Goal: Information Seeking & Learning: Compare options

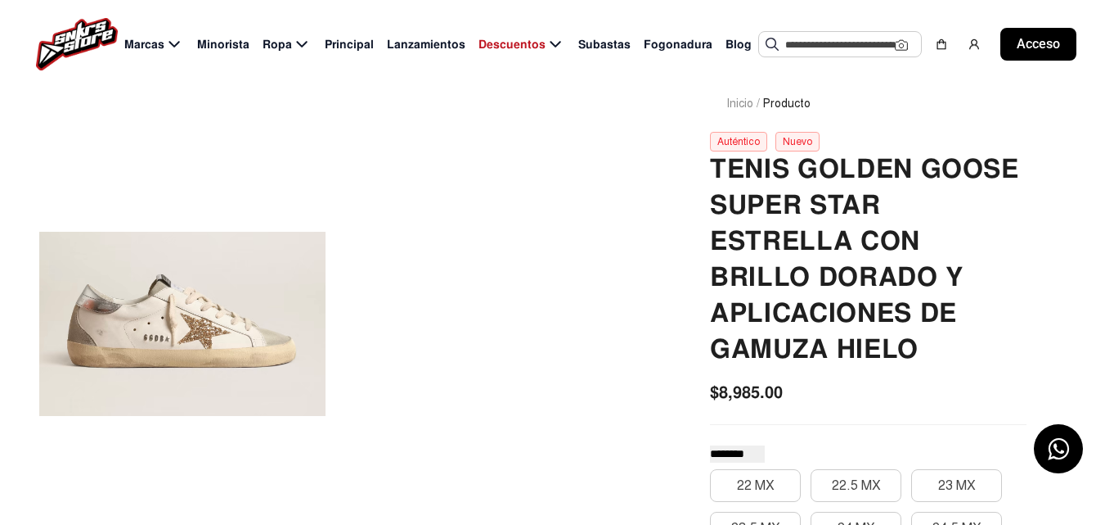
scroll to position [131, 0]
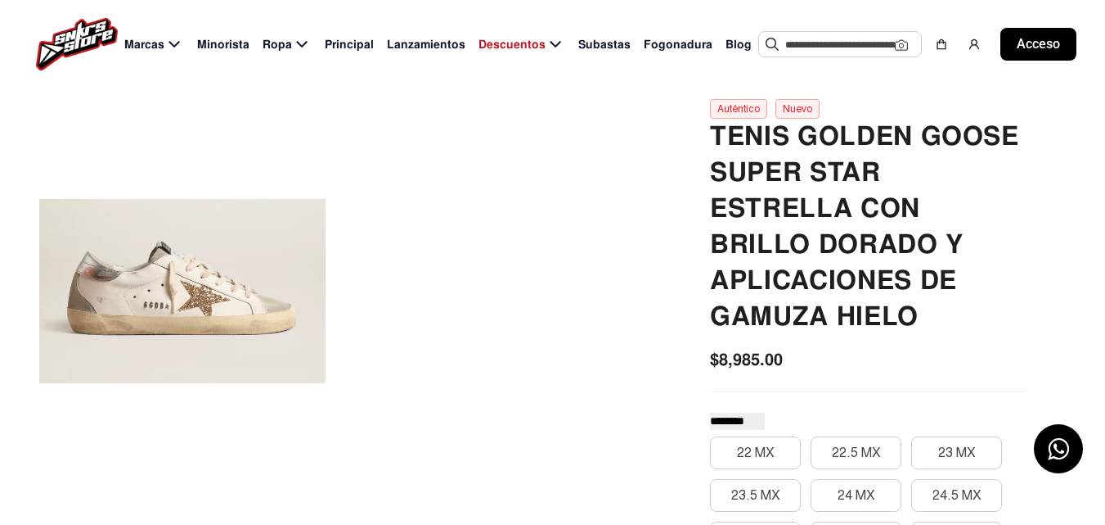
click at [807, 38] on input "text" at bounding box center [841, 44] width 110 height 25
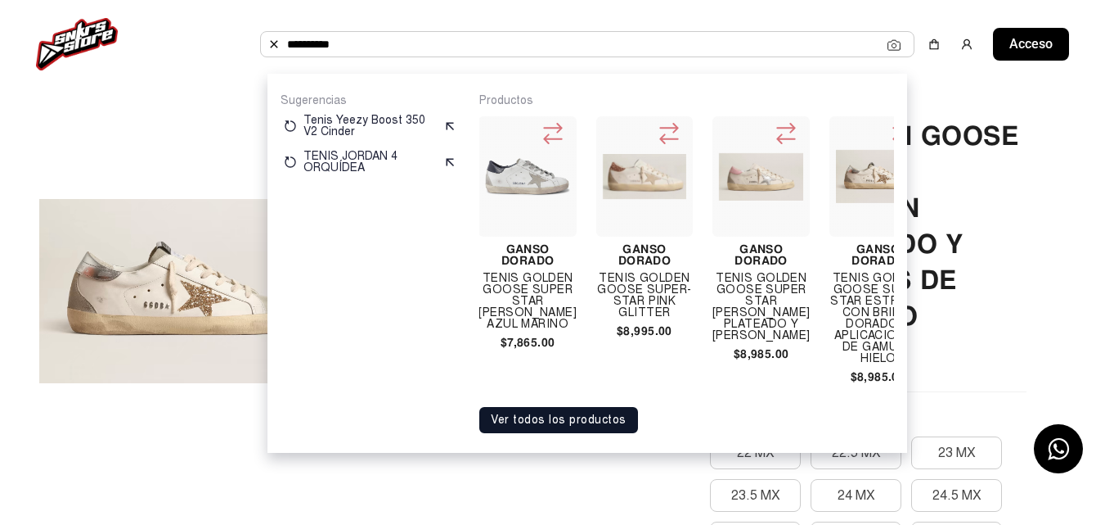
scroll to position [0, 0]
type input "**********"
click at [642, 222] on div at bounding box center [645, 176] width 97 height 120
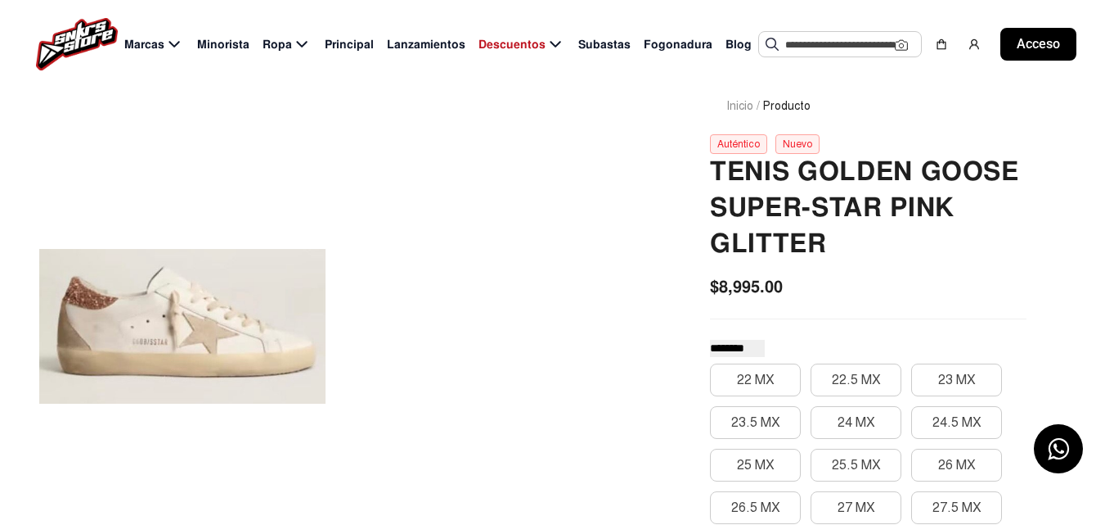
scroll to position [98, 0]
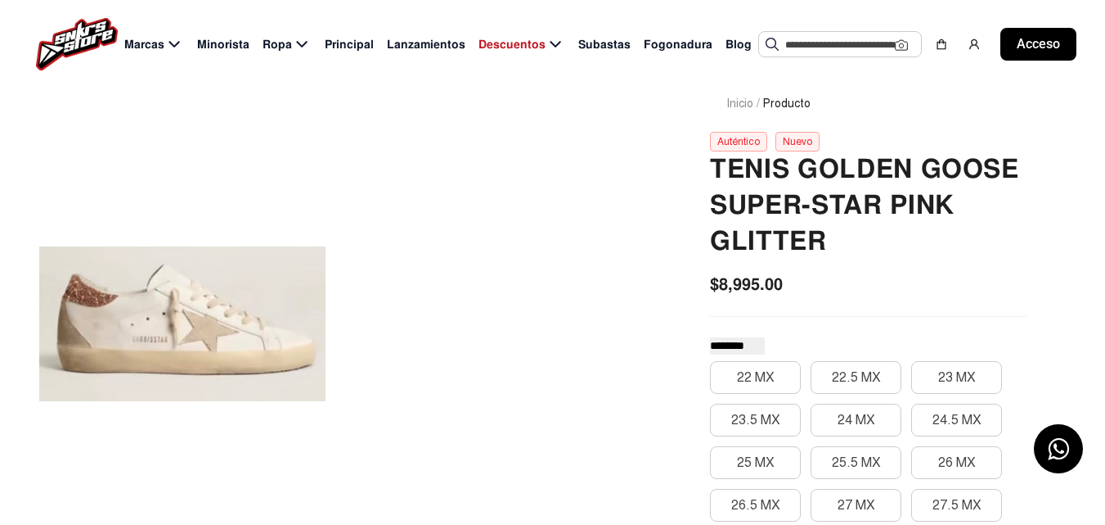
click at [131, 299] on div at bounding box center [182, 324] width 286 height 536
click at [297, 267] on div at bounding box center [182, 324] width 286 height 536
click at [794, 47] on input "text" at bounding box center [841, 44] width 110 height 25
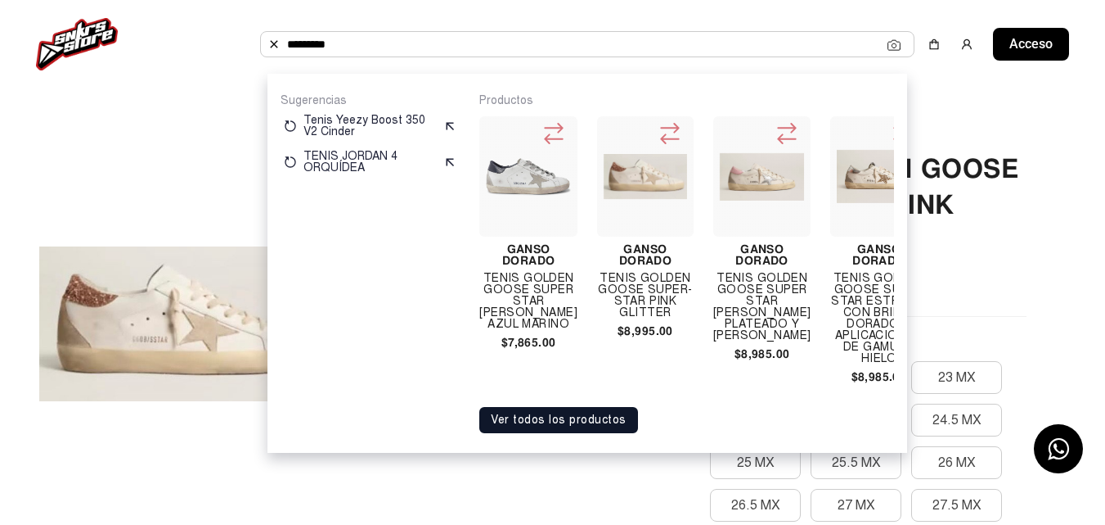
type input "*********"
click at [487, 166] on img at bounding box center [528, 176] width 84 height 61
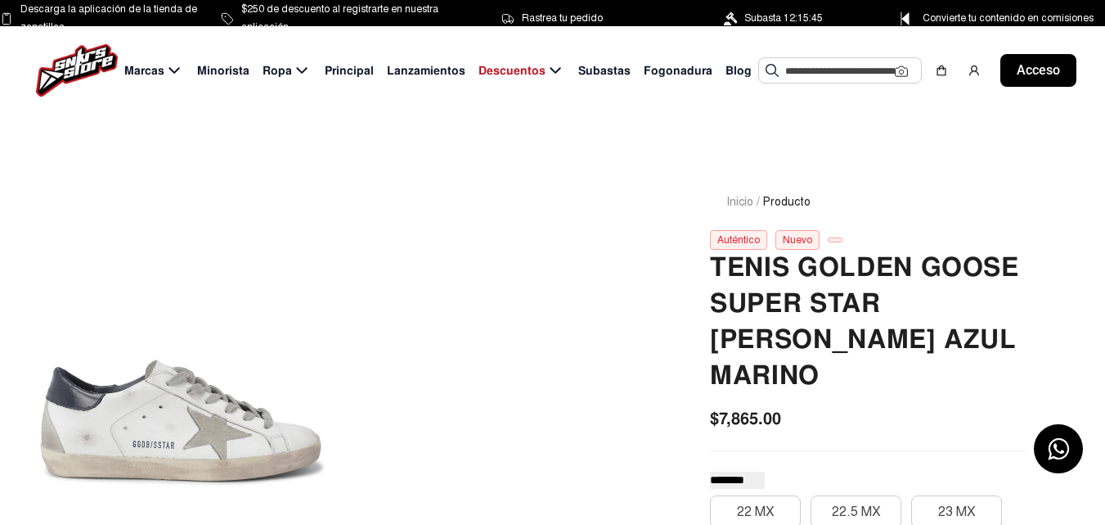
click at [830, 58] on input "text" at bounding box center [841, 70] width 110 height 25
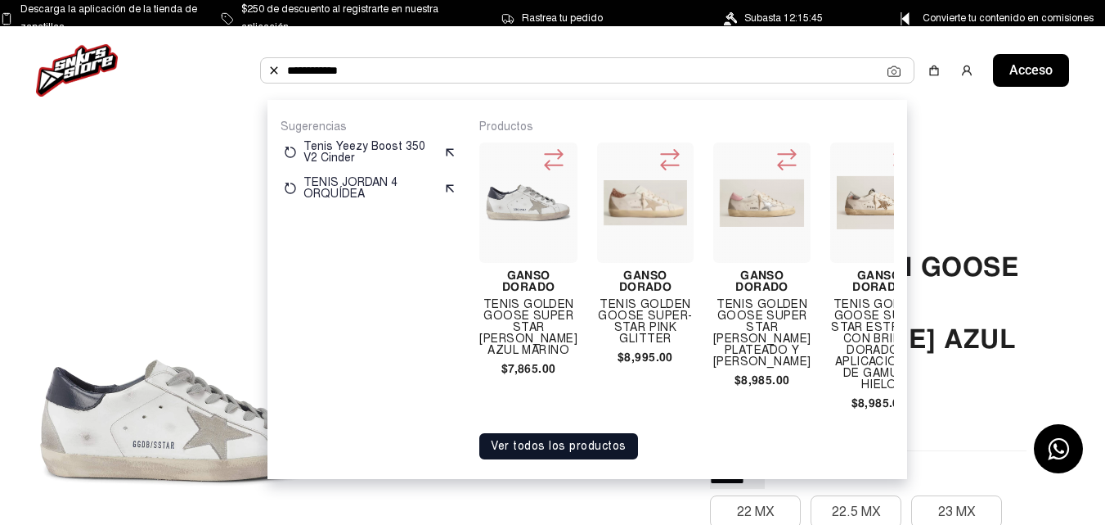
type input "**********"
click at [525, 452] on font "Ver todos los productos" at bounding box center [559, 446] width 136 height 14
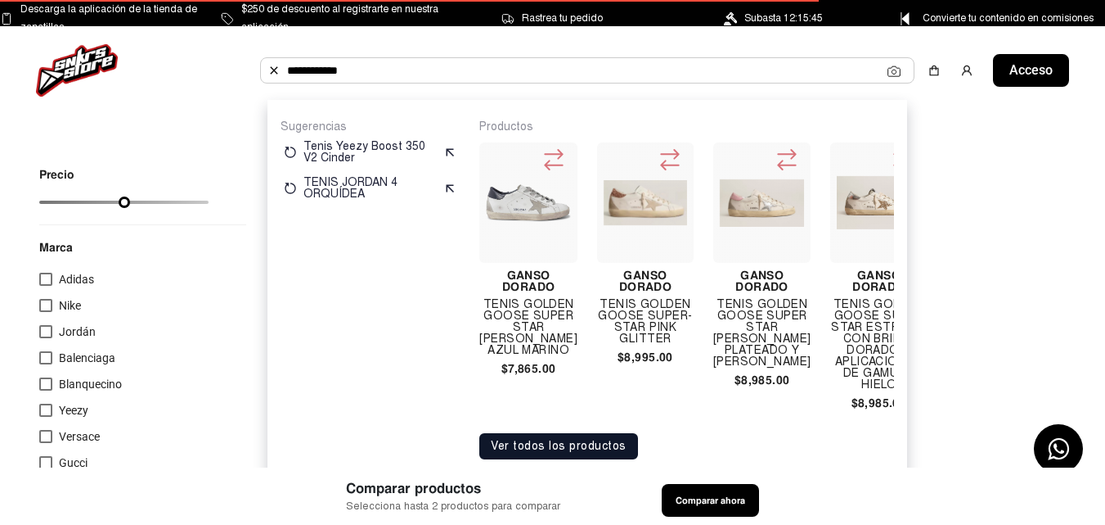
click at [591, 467] on div "Comparar productos Selecciona hasta 2 productos para comparar Comparar ahora" at bounding box center [552, 495] width 1105 height 57
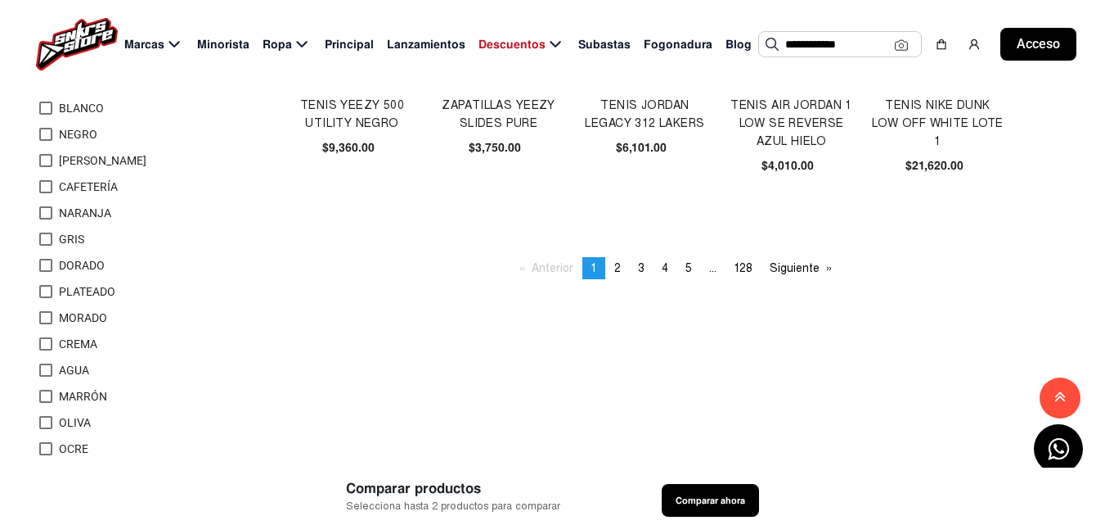
scroll to position [1146, 0]
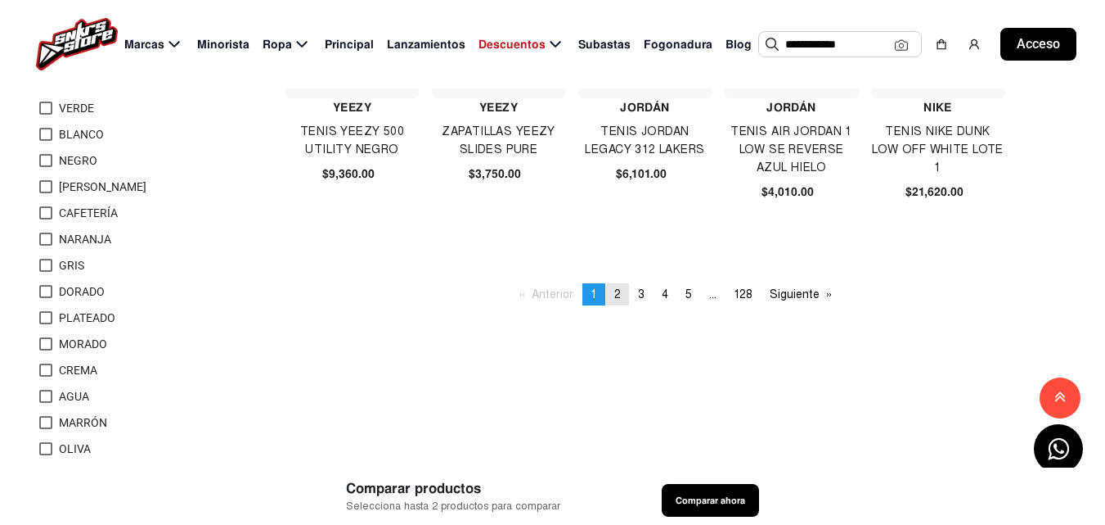
click at [617, 293] on font "2" at bounding box center [618, 294] width 7 height 14
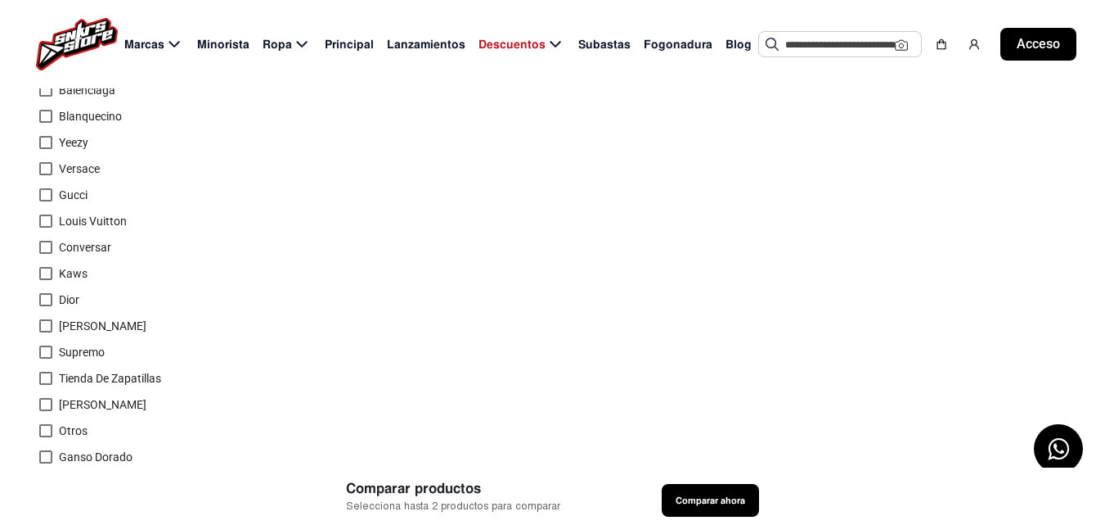
scroll to position [278, 0]
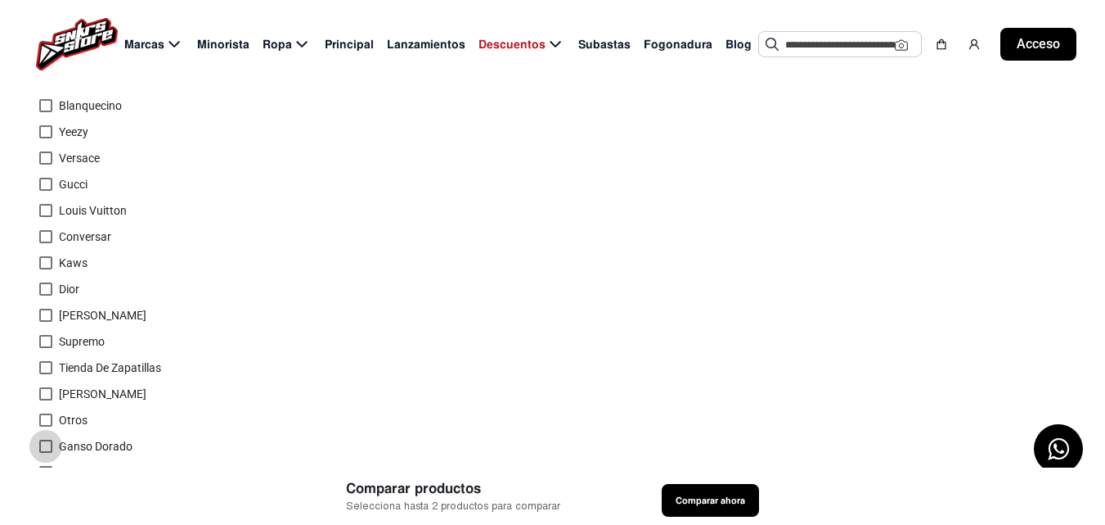
click at [47, 439] on div at bounding box center [45, 445] width 13 height 13
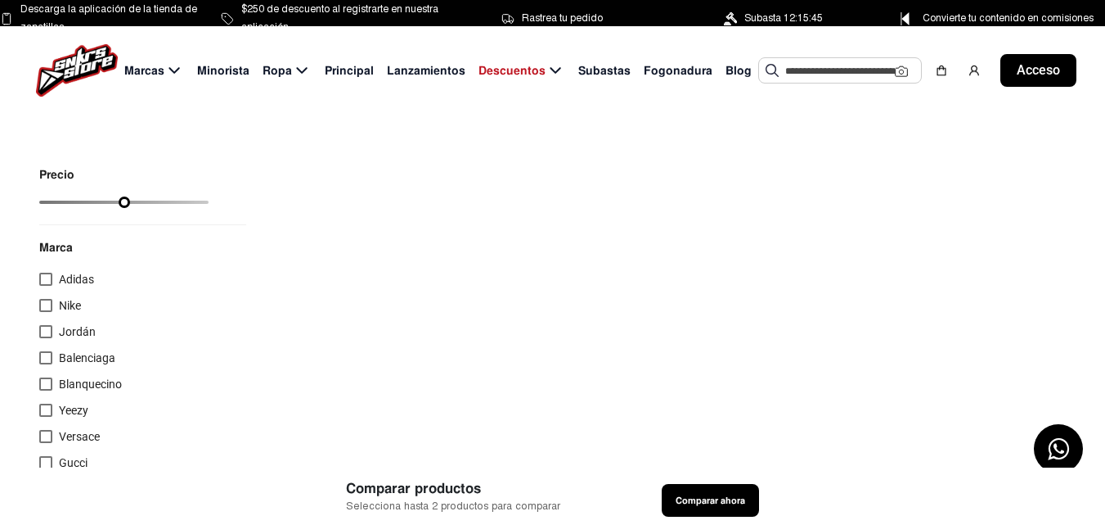
drag, startPoint x: 43, startPoint y: 194, endPoint x: 65, endPoint y: 196, distance: 22.2
click at [65, 196] on div "Precio" at bounding box center [123, 190] width 169 height 43
drag, startPoint x: 47, startPoint y: 199, endPoint x: 120, endPoint y: 209, distance: 73.6
click at [120, 204] on input "range" at bounding box center [123, 201] width 169 height 3
click at [808, 61] on input "text" at bounding box center [841, 70] width 110 height 25
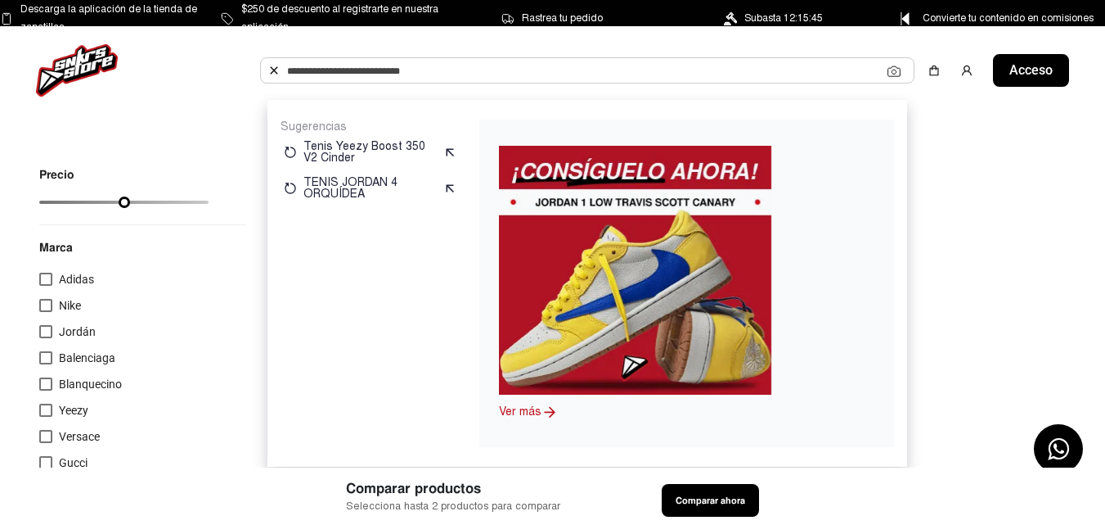
drag, startPoint x: 119, startPoint y: 200, endPoint x: 5, endPoint y: 241, distance: 121.9
type input "*"
click at [39, 204] on input "range" at bounding box center [123, 201] width 169 height 3
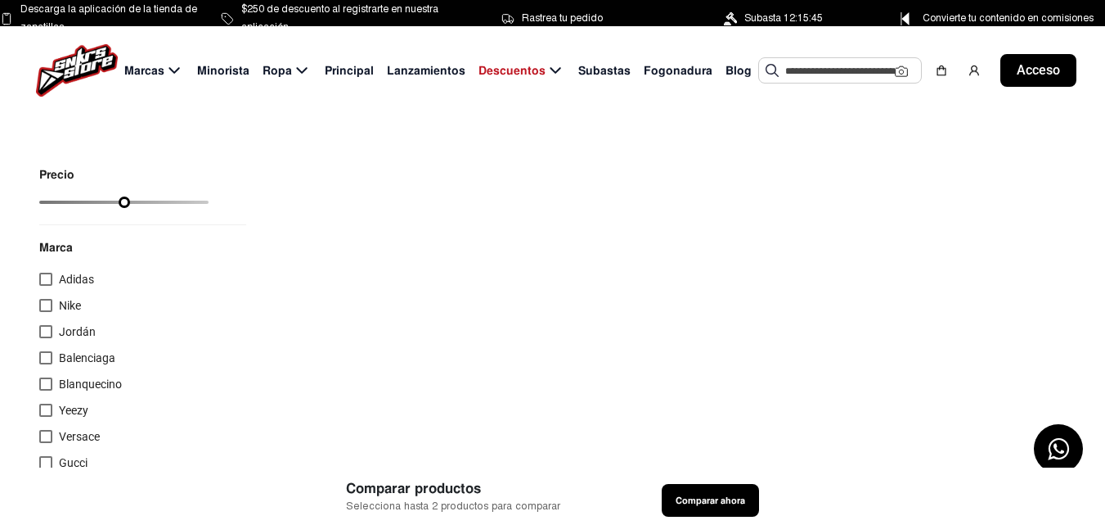
click at [815, 67] on input "text" at bounding box center [841, 70] width 110 height 25
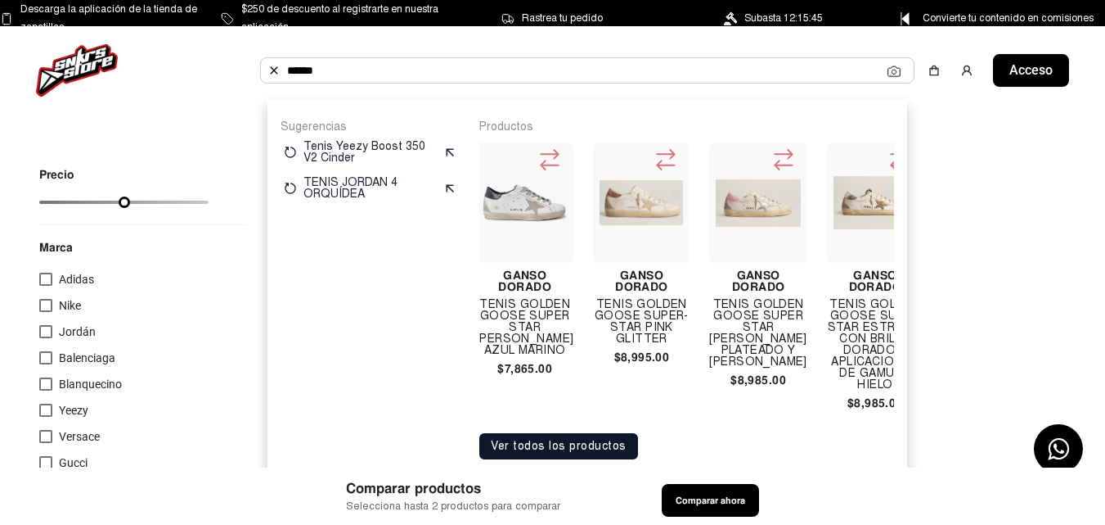
scroll to position [0, 241]
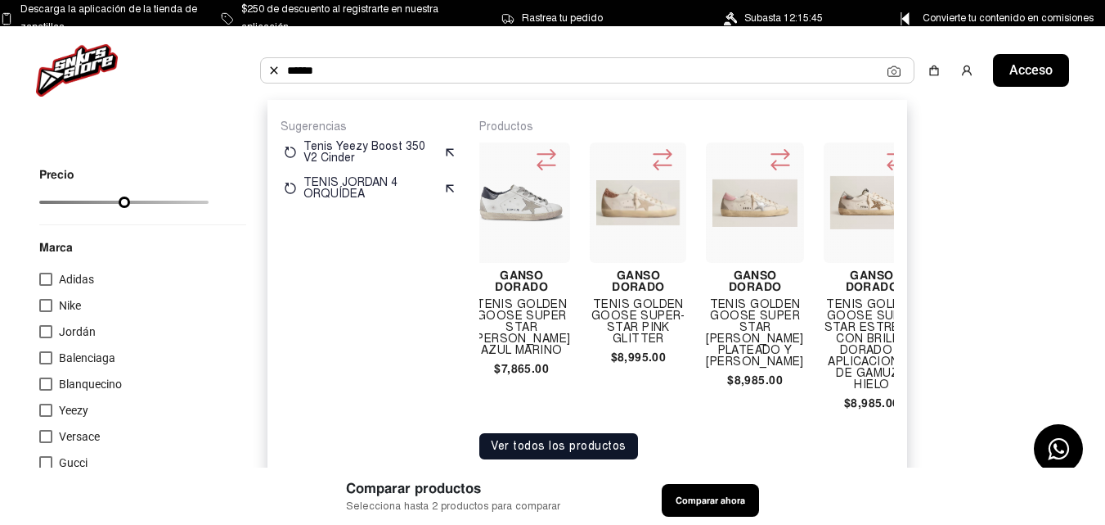
type input "******"
click at [720, 200] on img at bounding box center [755, 202] width 84 height 47
